Goal: Task Accomplishment & Management: Use online tool/utility

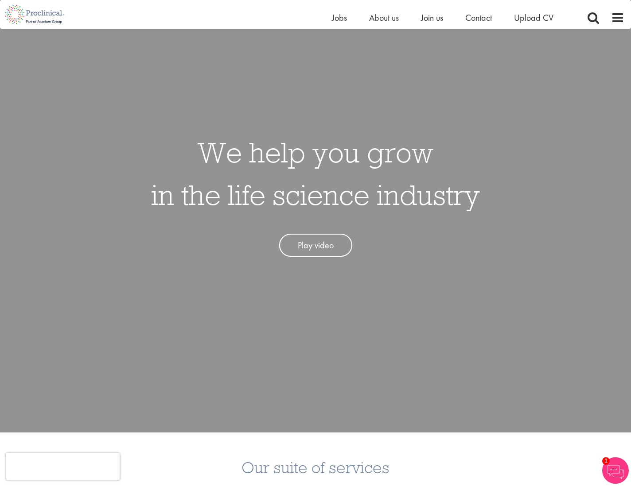
scroll to position [38, 0]
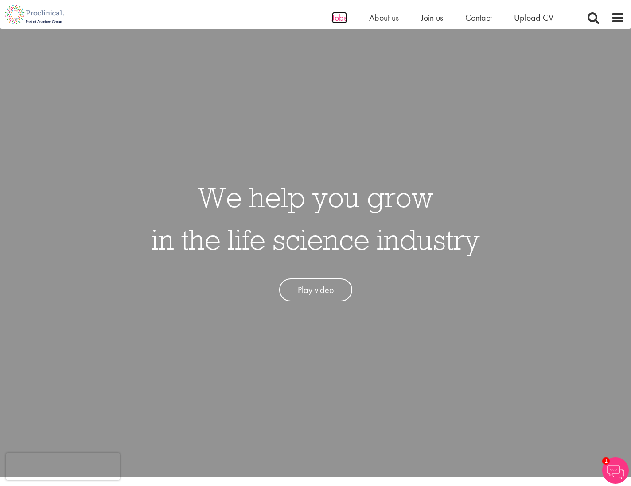
click at [343, 19] on span "Jobs" at bounding box center [339, 18] width 15 height 12
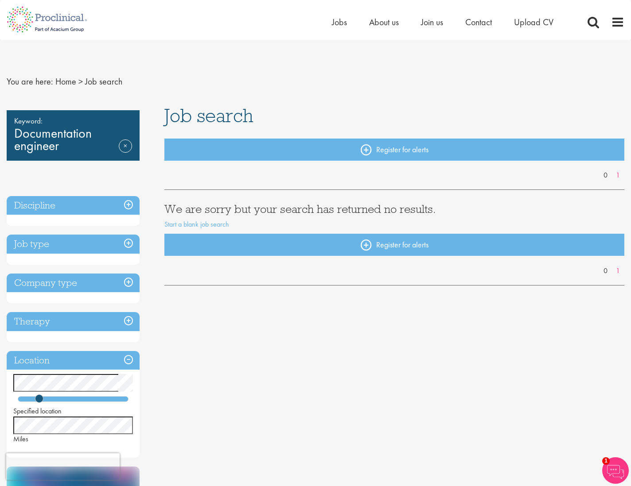
click at [119, 242] on h3 "Job type" at bounding box center [73, 244] width 133 height 19
click at [123, 241] on h3 "Job type" at bounding box center [73, 244] width 133 height 19
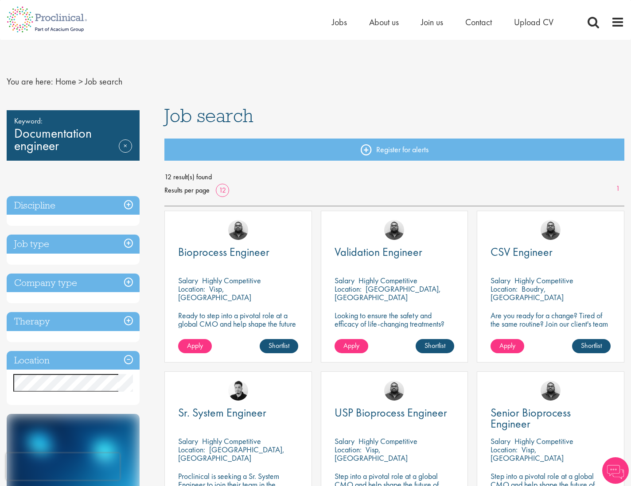
click at [130, 243] on h3 "Job type" at bounding box center [73, 244] width 133 height 19
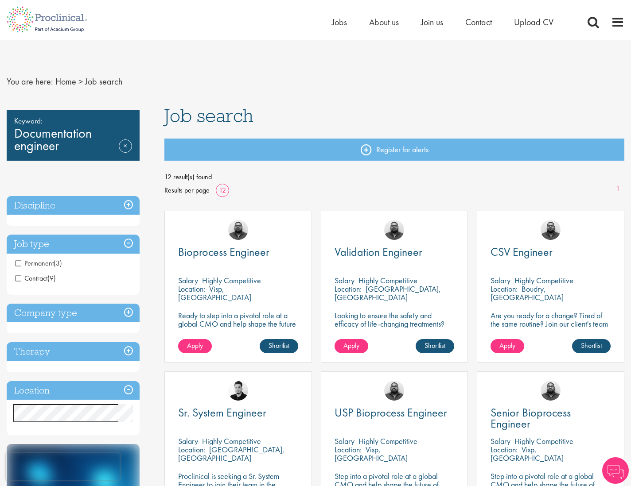
click at [45, 279] on span "Contract" at bounding box center [32, 278] width 32 height 9
click at [17, 279] on span "Contract" at bounding box center [32, 278] width 32 height 9
click at [27, 279] on span "Contract" at bounding box center [32, 278] width 32 height 9
click at [22, 278] on span "Contract" at bounding box center [32, 278] width 32 height 9
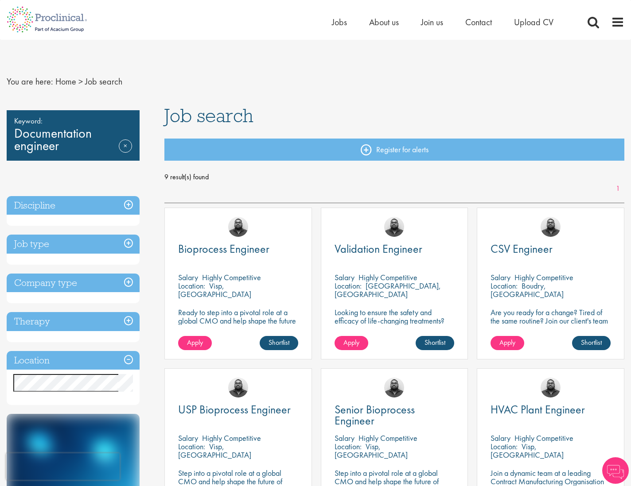
click at [129, 243] on h3 "Job type" at bounding box center [73, 244] width 133 height 19
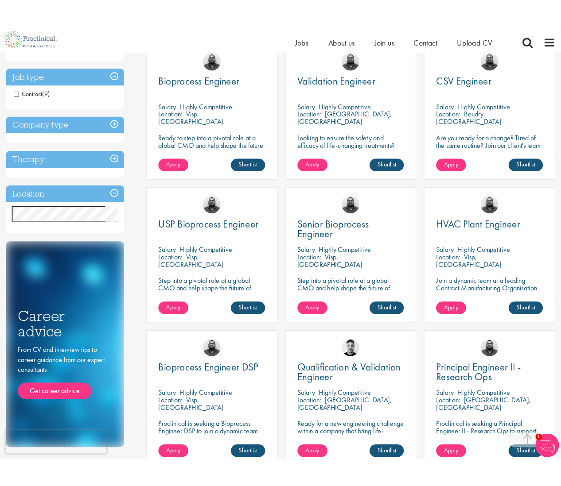
scroll to position [320, 0]
